Goal: Transaction & Acquisition: Download file/media

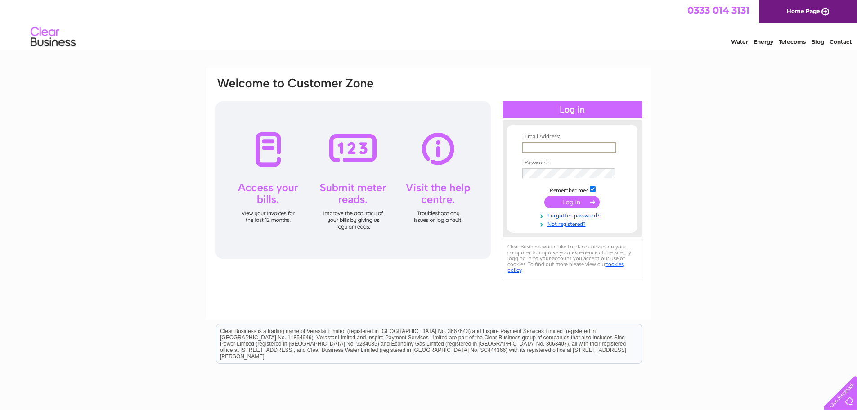
click at [542, 147] on input "text" at bounding box center [570, 147] width 94 height 11
type input "mikemiddler1@aol.com"
click at [571, 202] on input "submit" at bounding box center [572, 201] width 55 height 13
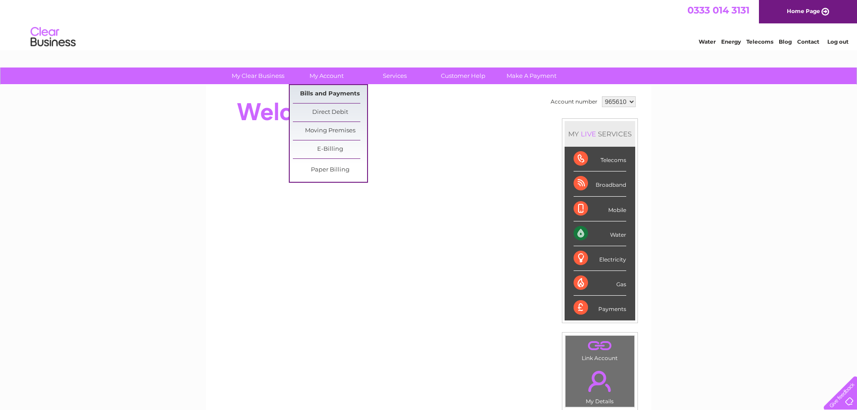
click at [334, 94] on link "Bills and Payments" at bounding box center [330, 94] width 74 height 18
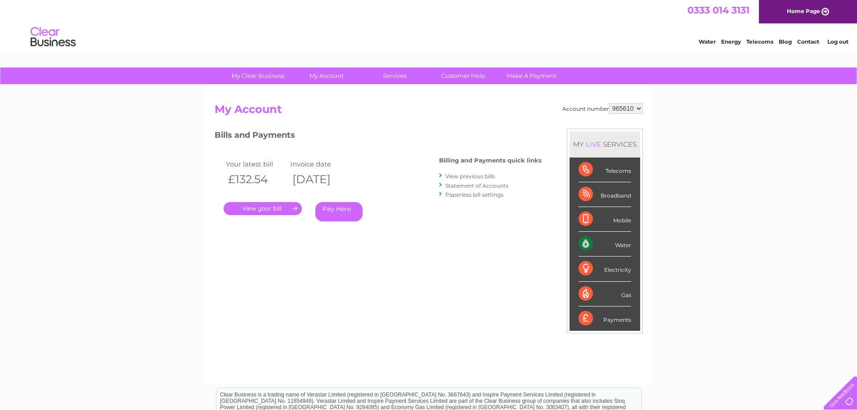
click at [262, 207] on link "." at bounding box center [263, 208] width 78 height 13
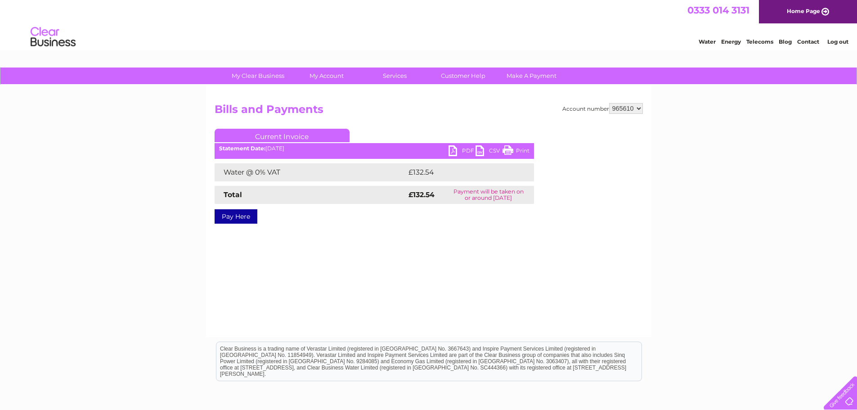
click at [451, 152] on link "PDF" at bounding box center [462, 151] width 27 height 13
click at [456, 150] on link "PDF" at bounding box center [462, 151] width 27 height 13
